Goal: Task Accomplishment & Management: Complete application form

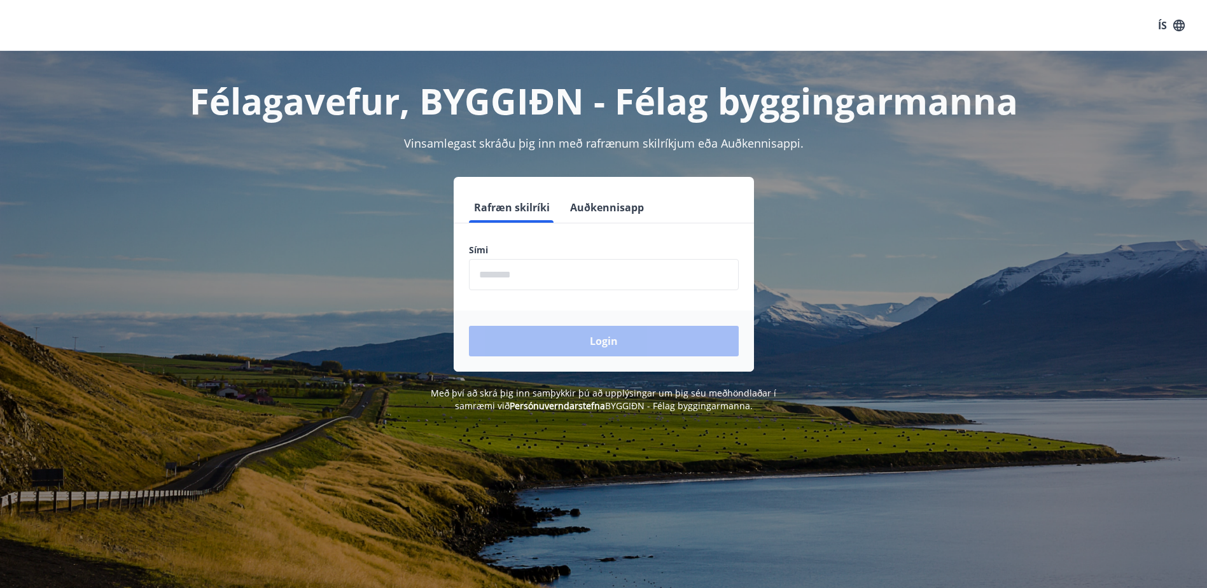
click at [515, 278] on input "phone" at bounding box center [604, 274] width 270 height 31
type input "********"
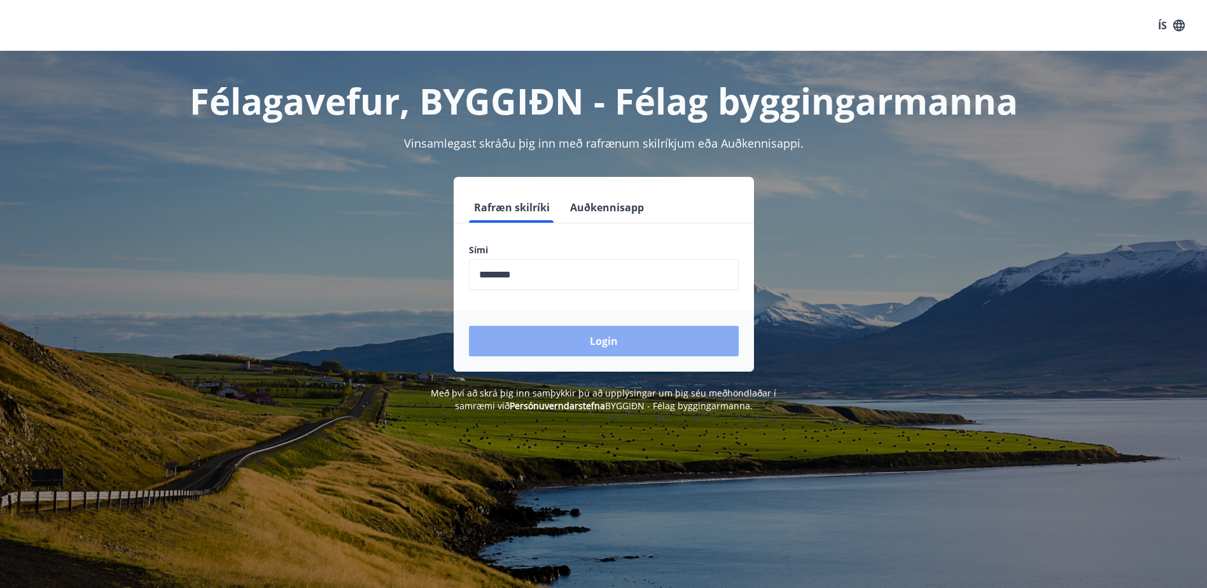
click at [533, 344] on button "Login" at bounding box center [604, 341] width 270 height 31
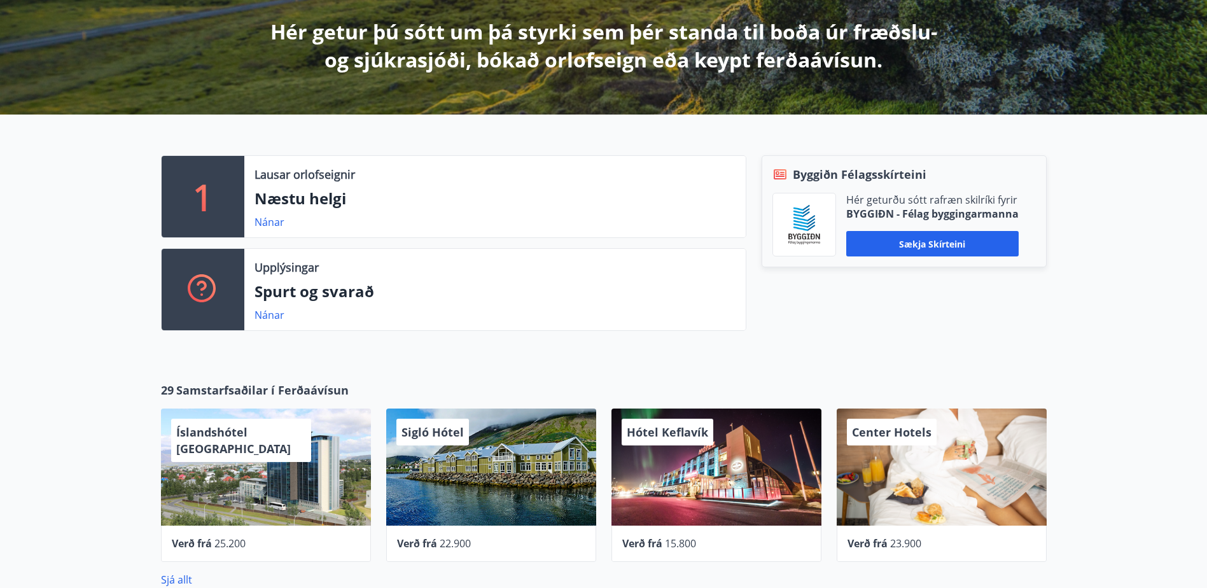
scroll to position [66, 0]
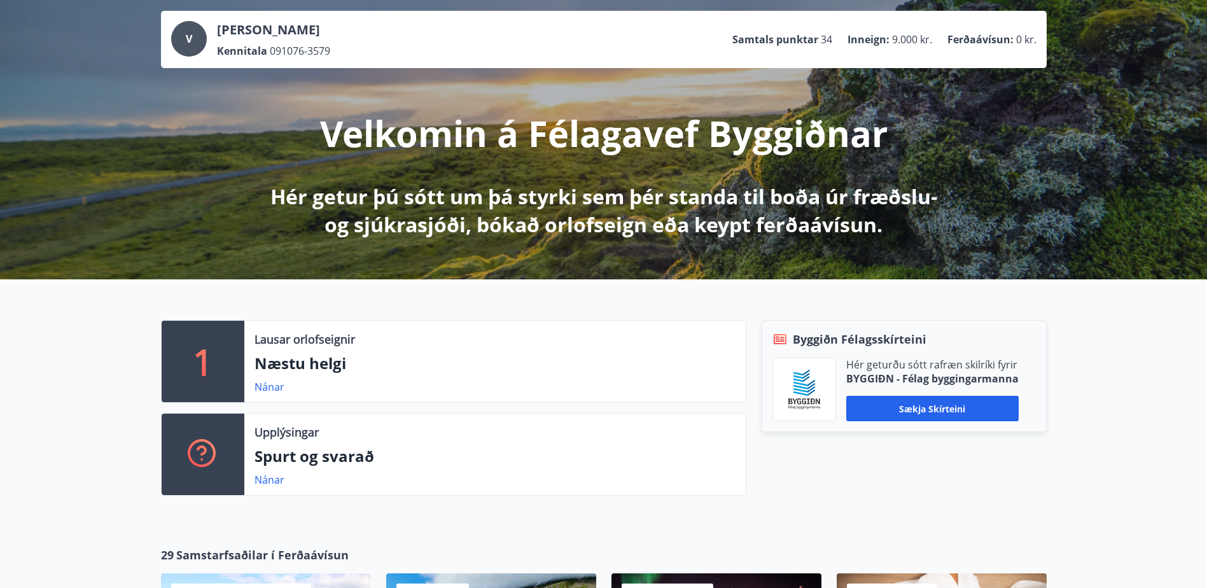
click at [195, 38] on div "V" at bounding box center [189, 39] width 36 height 36
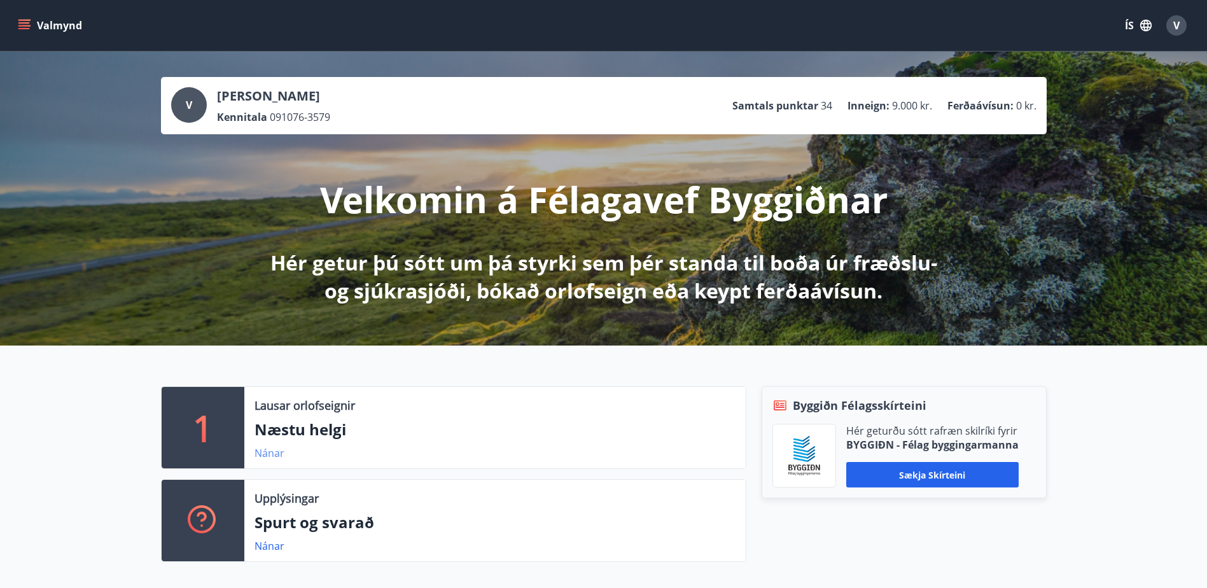
click at [265, 455] on link "Nánar" at bounding box center [269, 453] width 30 height 14
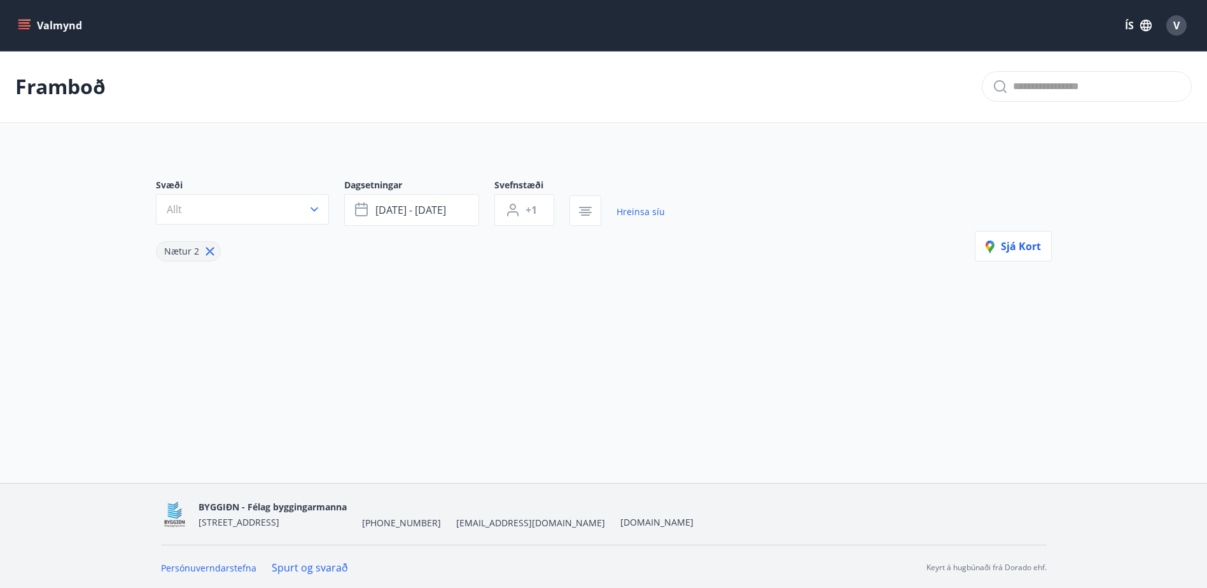
type input "*"
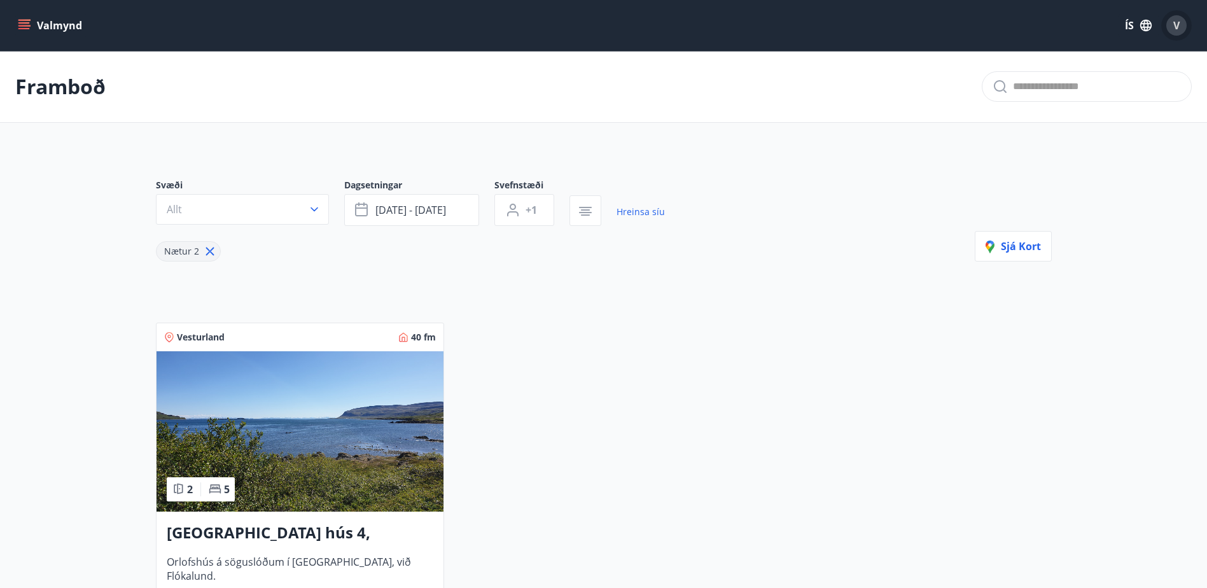
click at [1178, 24] on span "V" at bounding box center [1176, 25] width 6 height 14
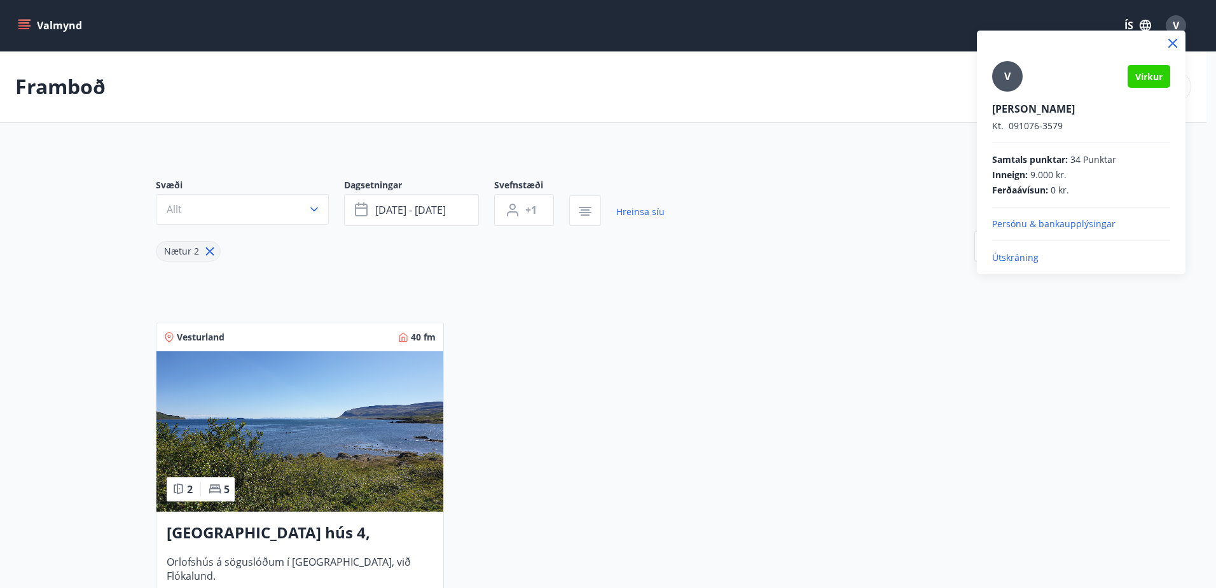
click at [1175, 44] on icon at bounding box center [1172, 43] width 15 height 15
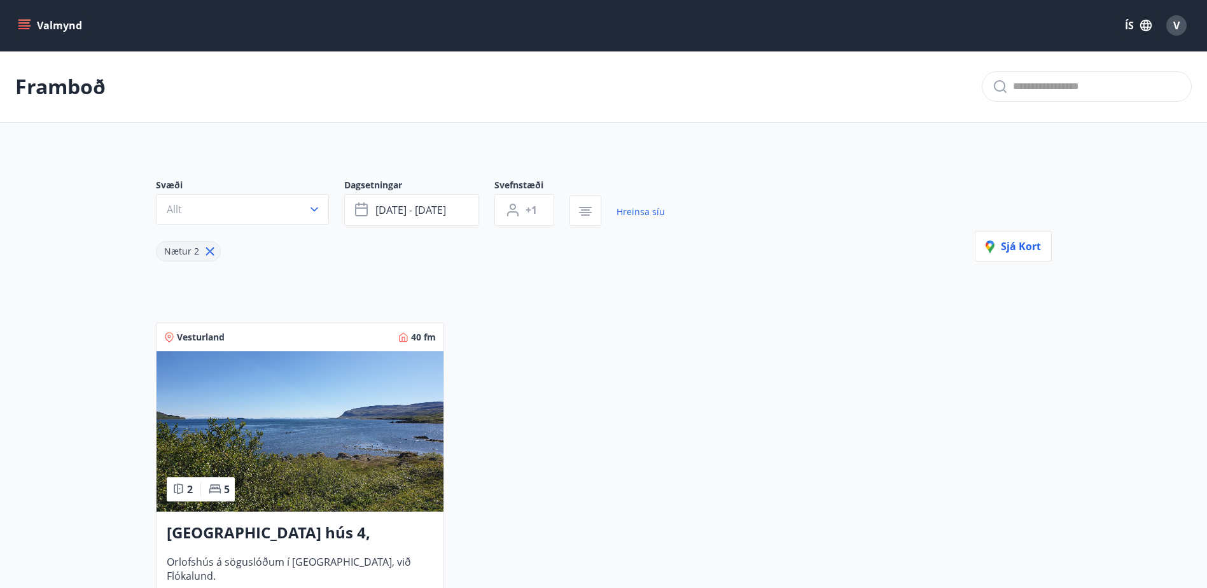
click at [20, 20] on icon "menu" at bounding box center [25, 20] width 14 height 1
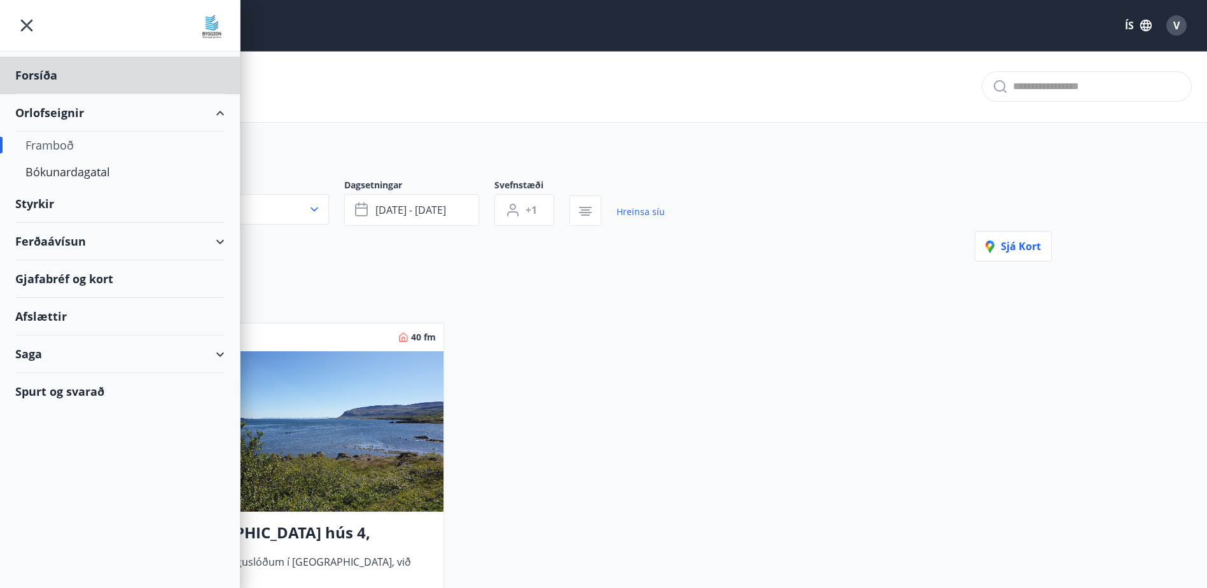
click at [32, 203] on div "Styrkir" at bounding box center [119, 204] width 209 height 38
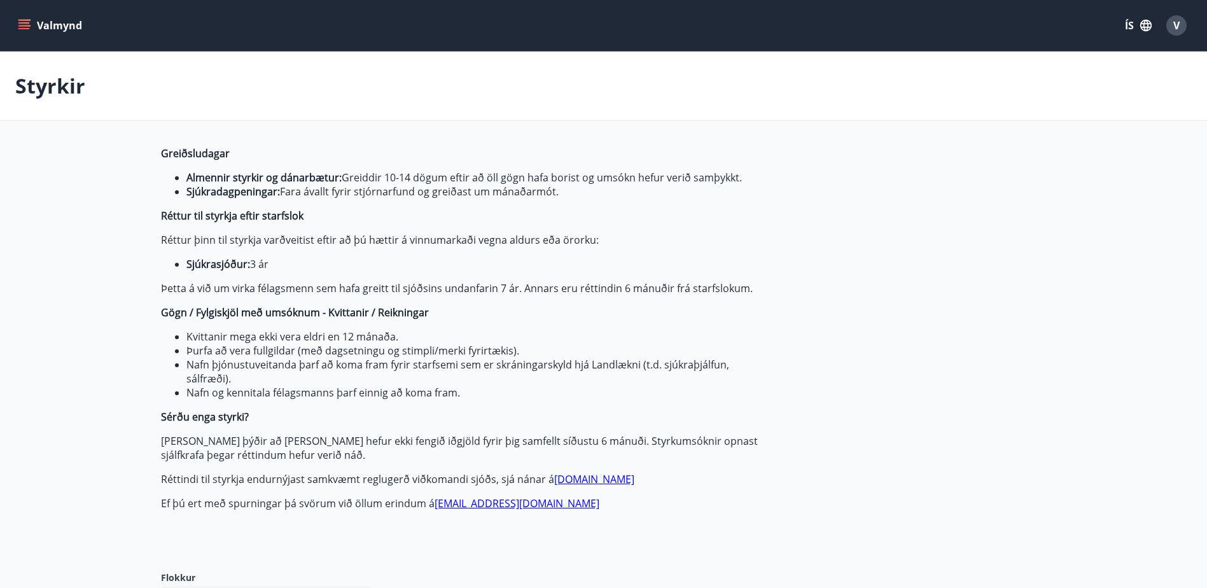
type input "***"
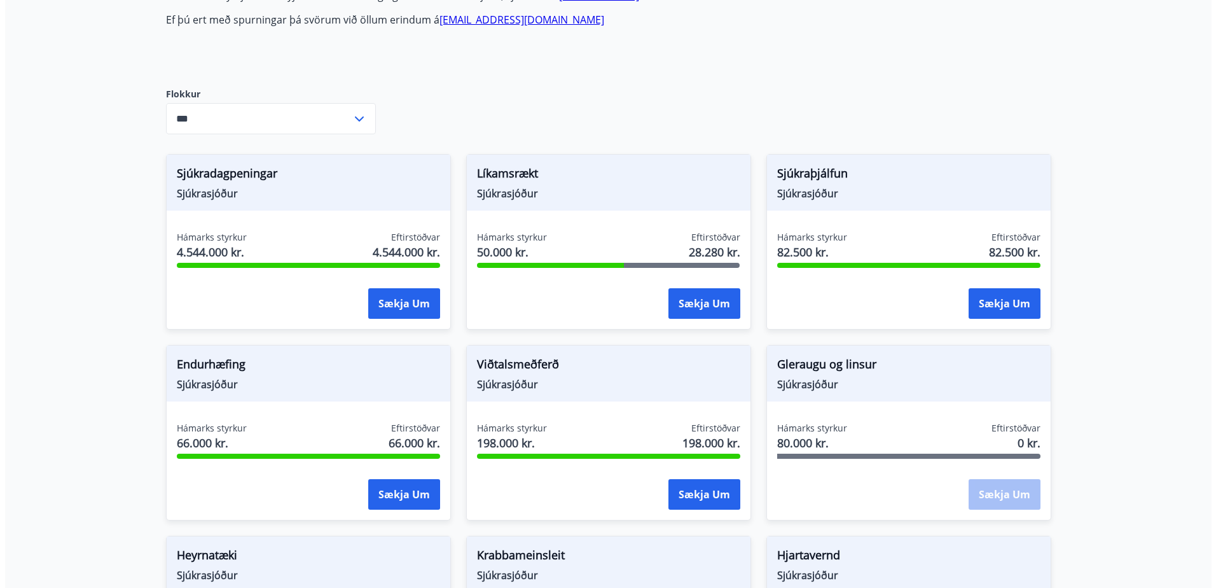
scroll to position [509, 0]
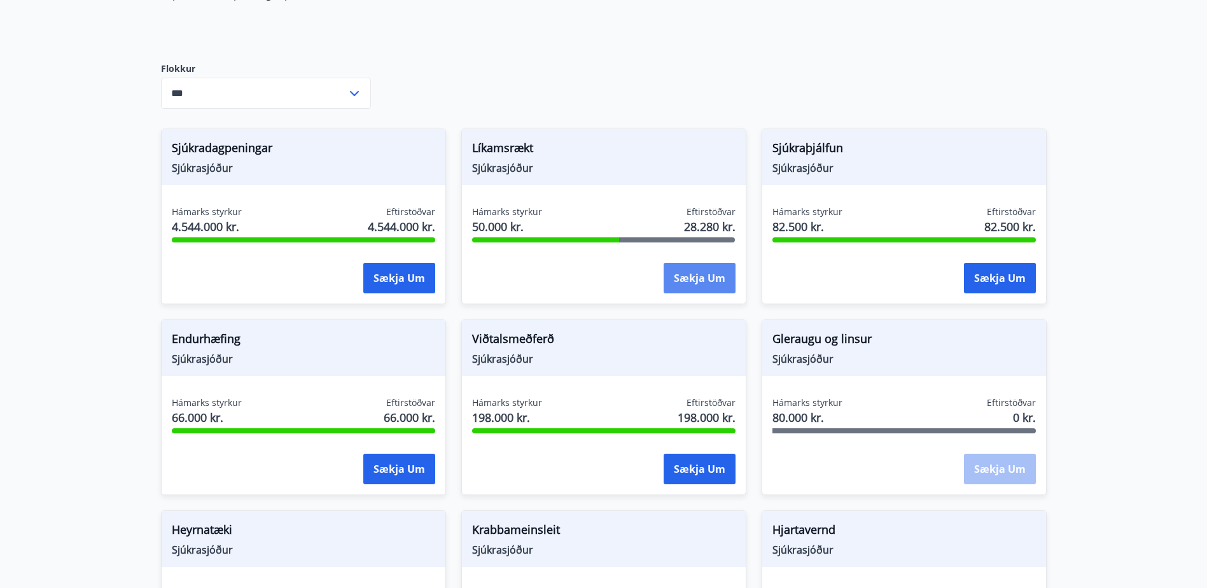
click at [699, 276] on button "Sækja um" at bounding box center [700, 278] width 72 height 31
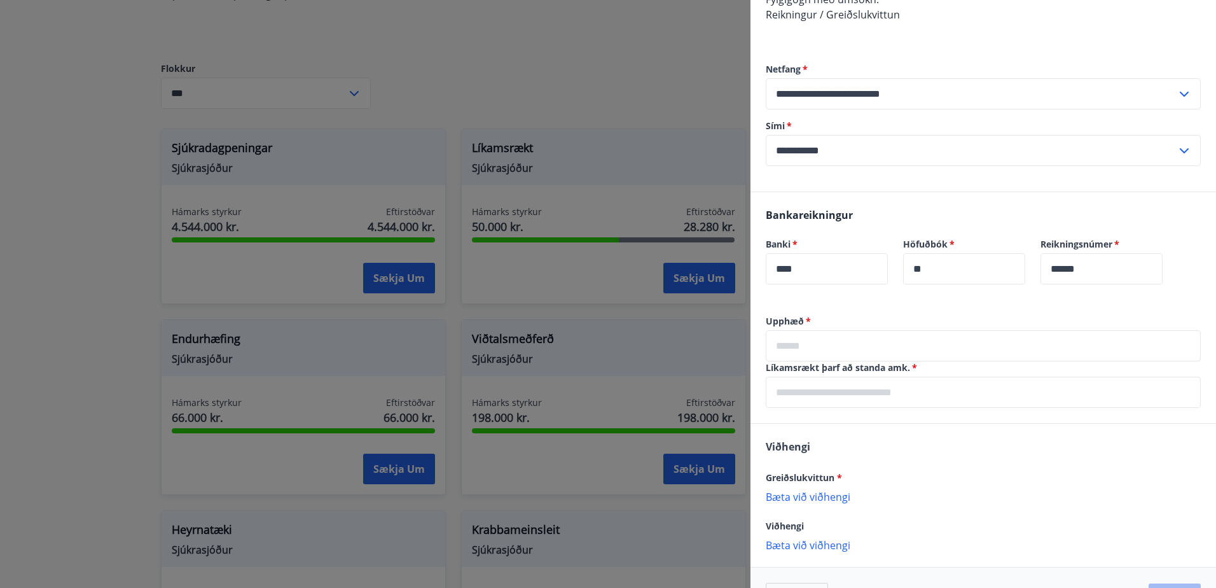
scroll to position [307, 0]
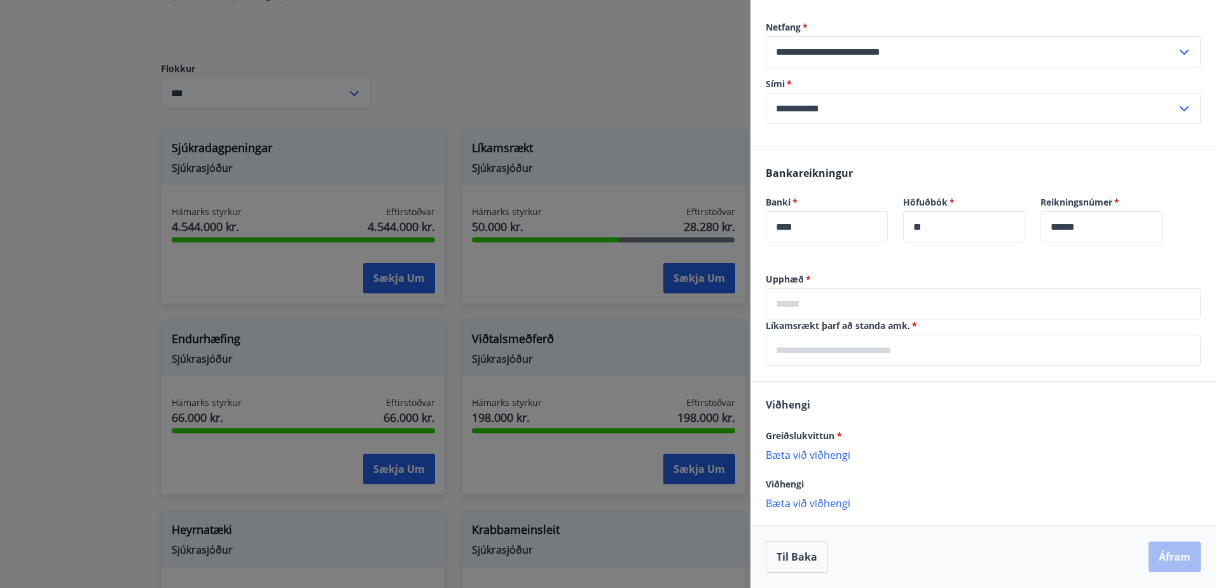
click at [796, 457] on p "Bæta við viðhengi" at bounding box center [983, 454] width 435 height 13
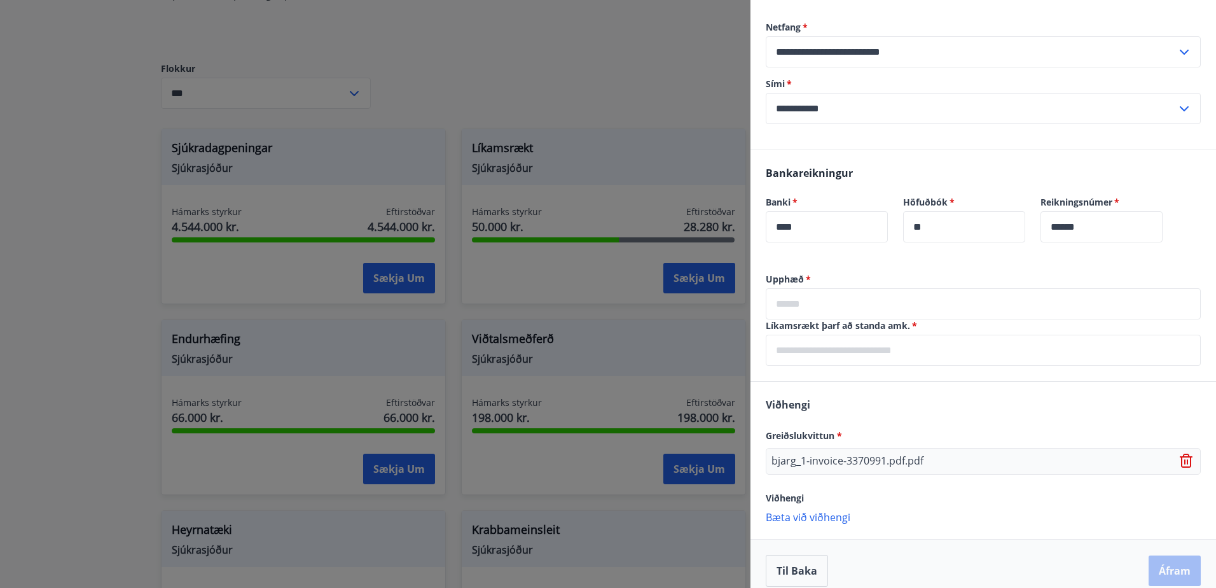
click at [792, 301] on input "text" at bounding box center [983, 303] width 435 height 31
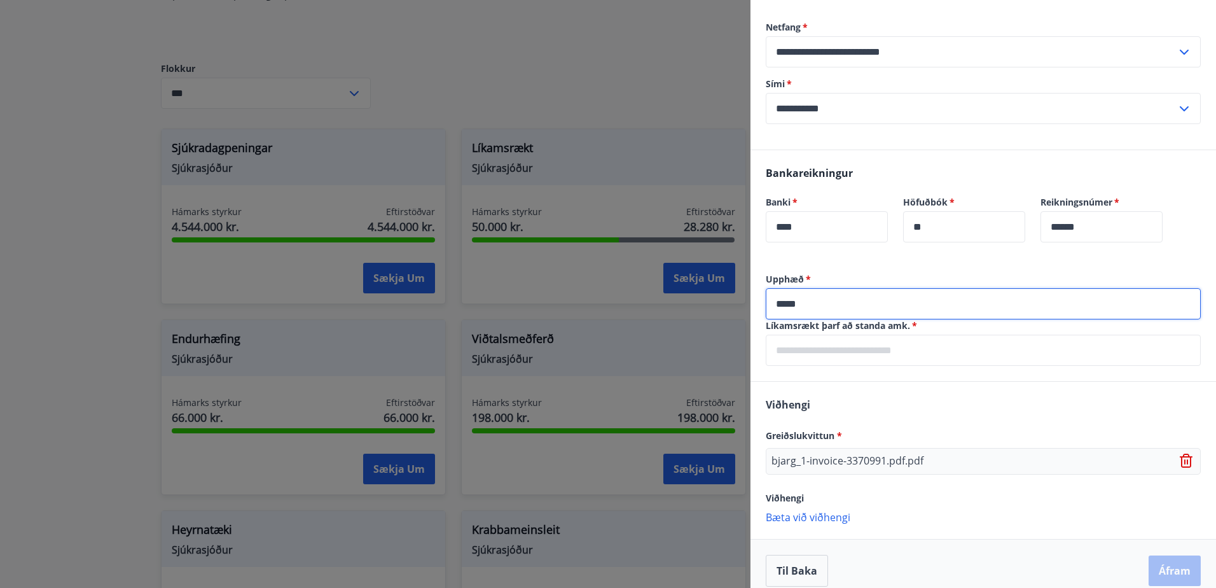
type input "*****"
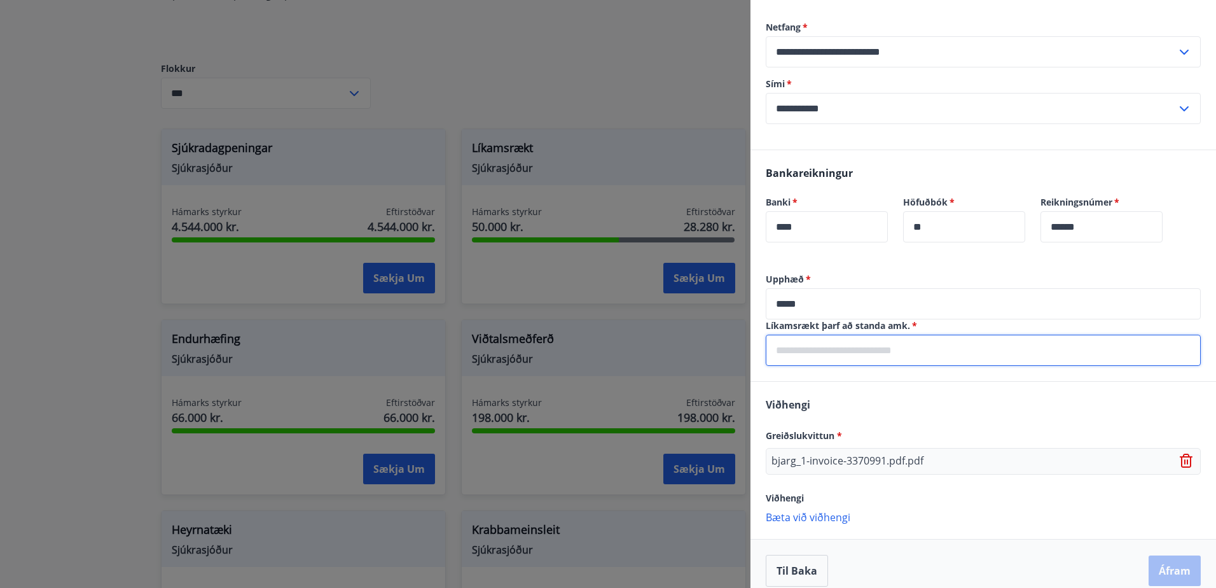
click at [783, 358] on input "text" at bounding box center [983, 350] width 435 height 31
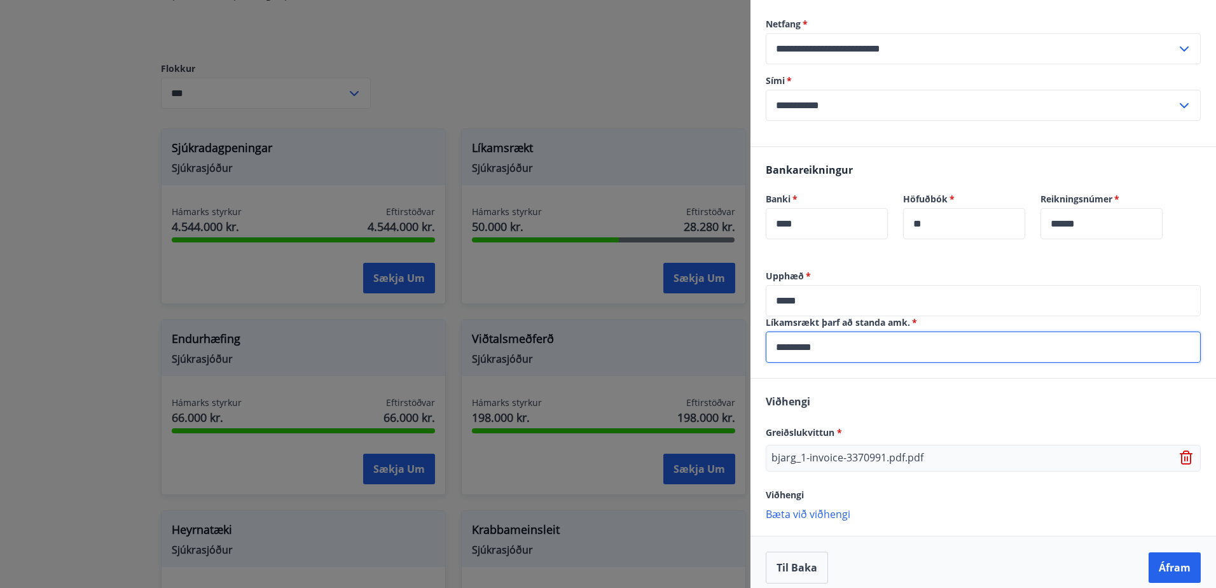
scroll to position [321, 0]
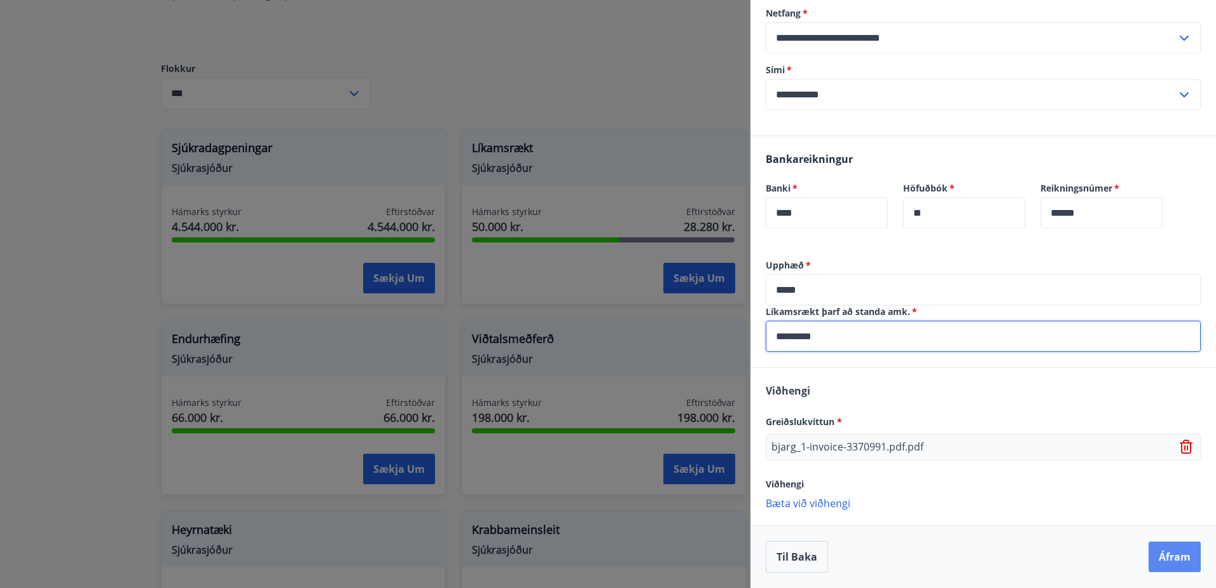
type input "*********"
click at [1159, 553] on button "Áfram" at bounding box center [1175, 556] width 52 height 31
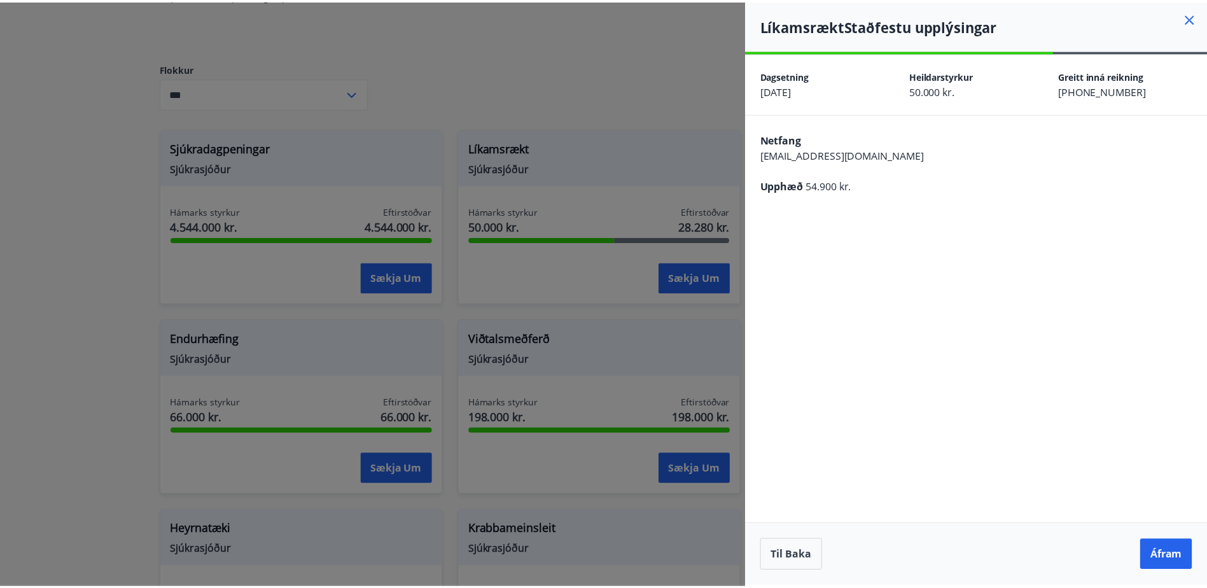
scroll to position [0, 0]
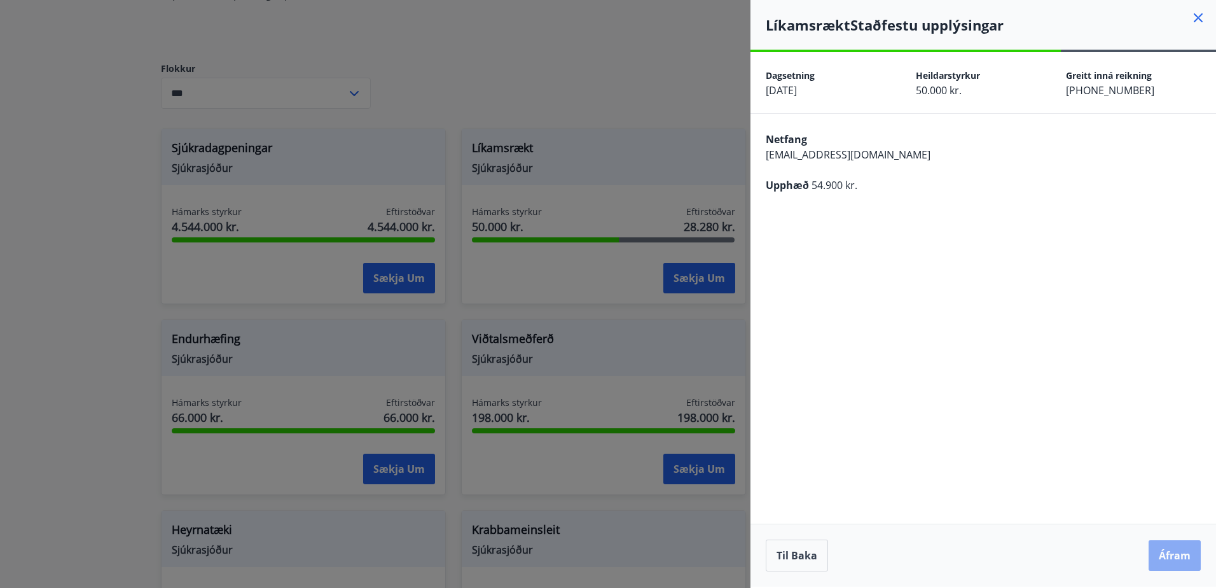
click at [1173, 550] on button "Áfram" at bounding box center [1175, 555] width 52 height 31
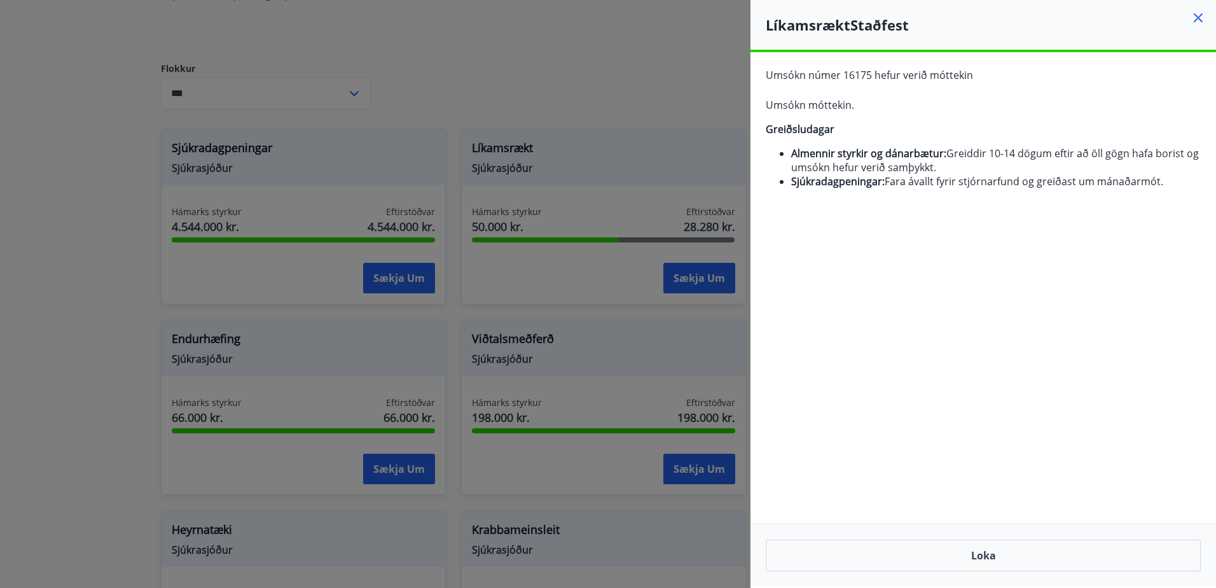
click at [1197, 18] on icon at bounding box center [1198, 17] width 15 height 15
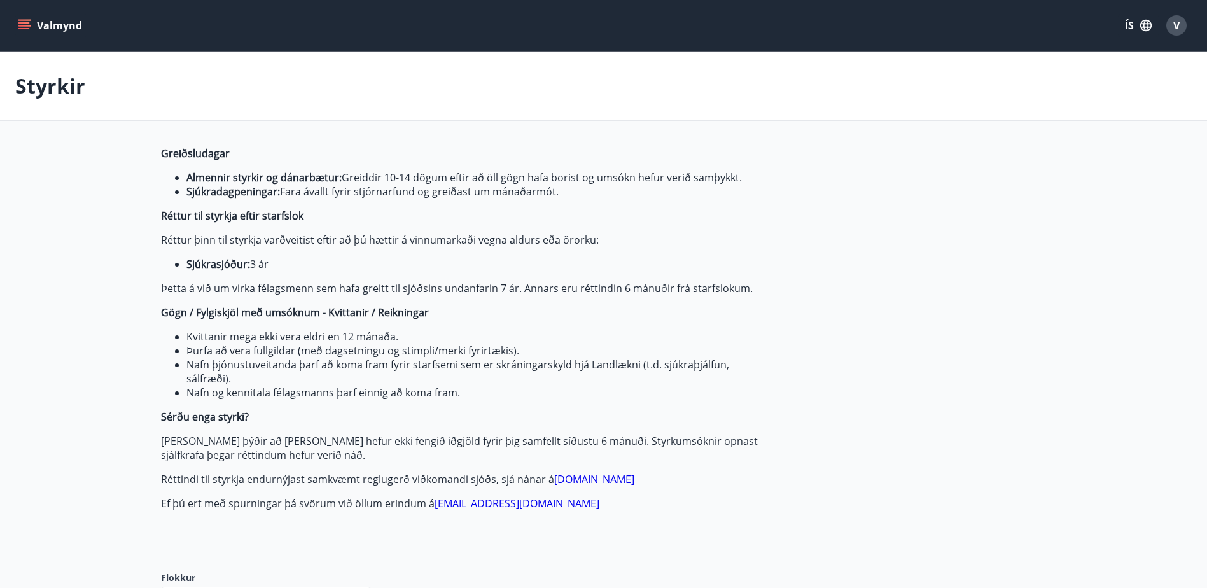
click at [1179, 24] on span "V" at bounding box center [1176, 25] width 6 height 14
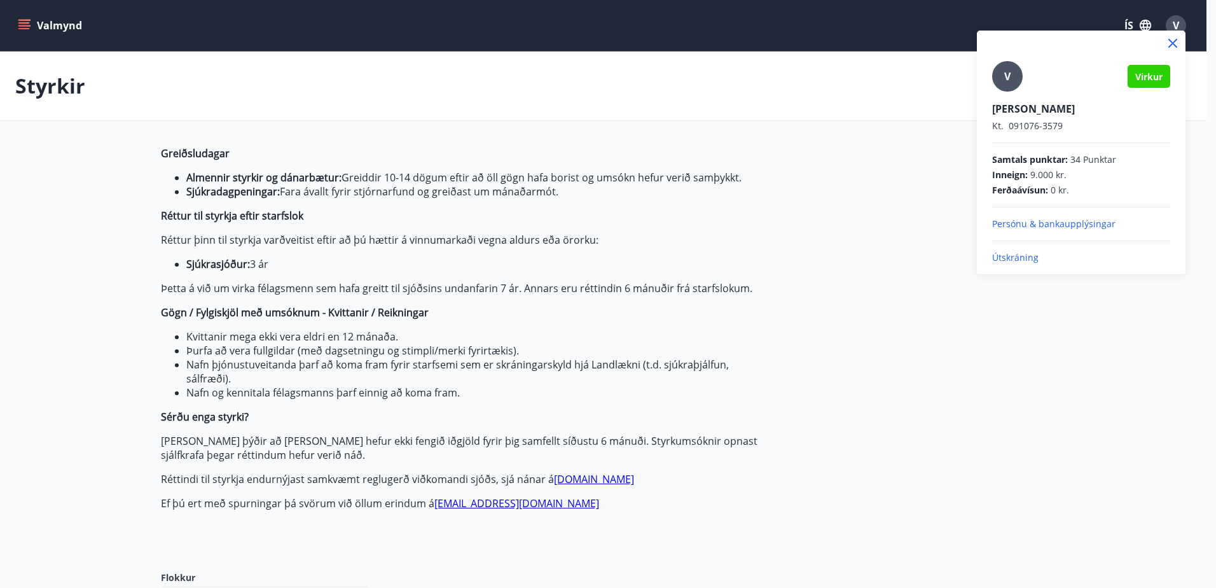
click at [1015, 258] on p "Útskráning" at bounding box center [1081, 257] width 178 height 13
